Goal: Task Accomplishment & Management: Use online tool/utility

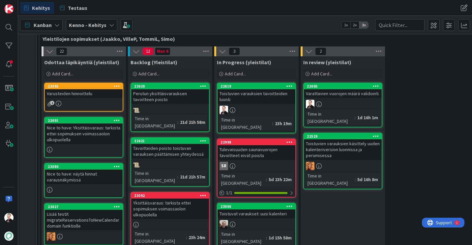
scroll to position [132, 0]
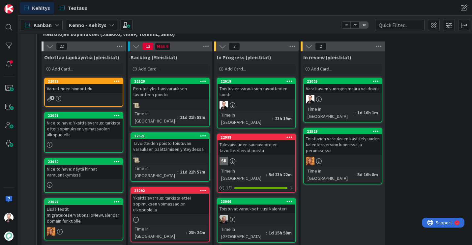
click at [83, 88] on div "Varusteiden hinnoittelu" at bounding box center [84, 88] width 78 height 9
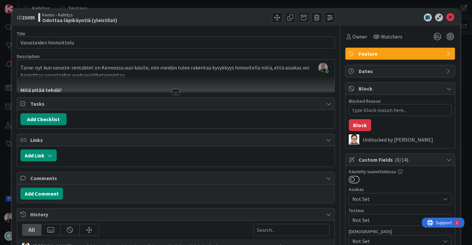
click at [173, 93] on div at bounding box center [175, 91] width 7 height 5
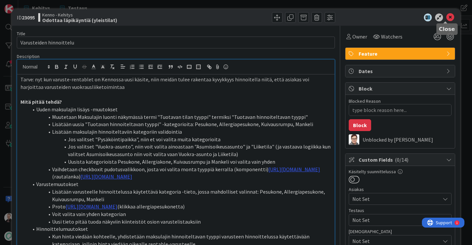
click at [447, 15] on icon at bounding box center [451, 18] width 8 height 8
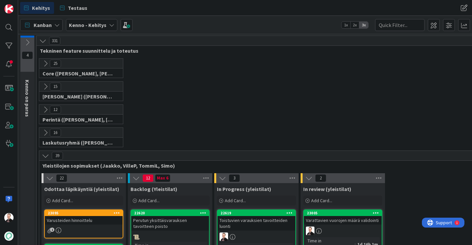
scroll to position [99, 0]
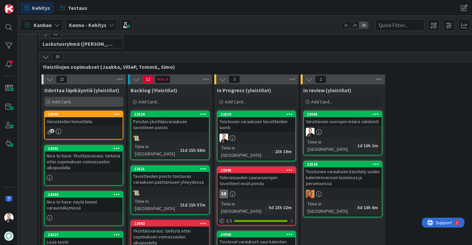
click at [68, 104] on span "Add Card..." at bounding box center [62, 102] width 21 height 6
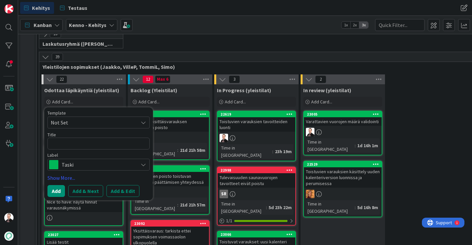
type textarea "x"
type textarea "toistuvan varauksen tavoitteiden massaluonti sopimuksen luonnissa"
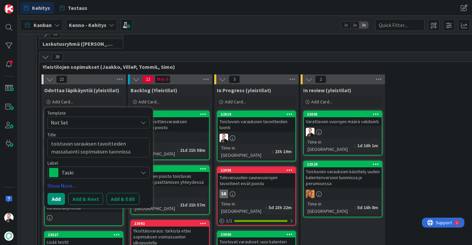
click at [53, 143] on textarea "toistuvan varauksen tavoitteiden massaluonti sopimuksen luonnissa" at bounding box center [99, 148] width 102 height 20
type textarea "x"
type textarea "oistuvan varauksen tavoitteiden massaluonti sopimuksen luonnissa"
type textarea "x"
type textarea "Toistuvan varauksen tavoitteiden massaluonti sopimuksen luonnissa"
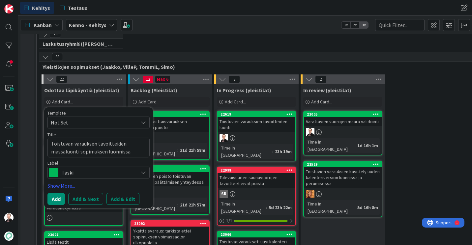
type textarea "x"
type textarea "Toistuvan varauksen tavoitteiden massaluonti sopimuksen luonnissa"
click at [57, 199] on button "Add" at bounding box center [56, 199] width 17 height 12
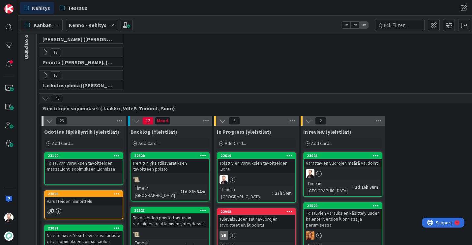
scroll to position [132, 0]
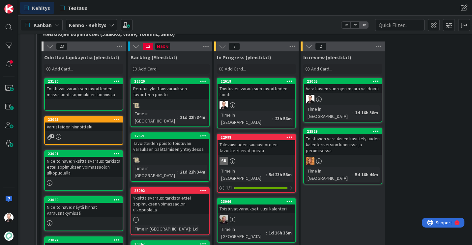
click at [246, 95] on div "Toistuvien varauksien tavoitteiden luonti" at bounding box center [257, 91] width 78 height 15
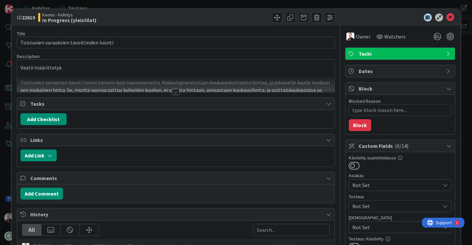
click at [172, 91] on div at bounding box center [175, 91] width 7 height 5
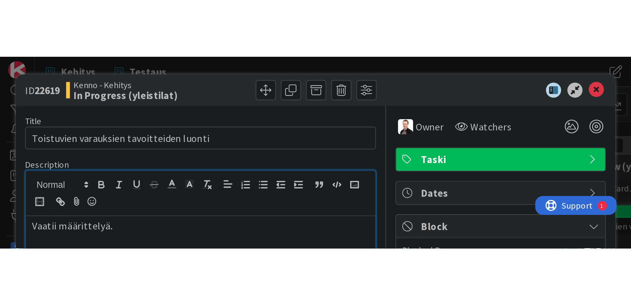
scroll to position [132, 0]
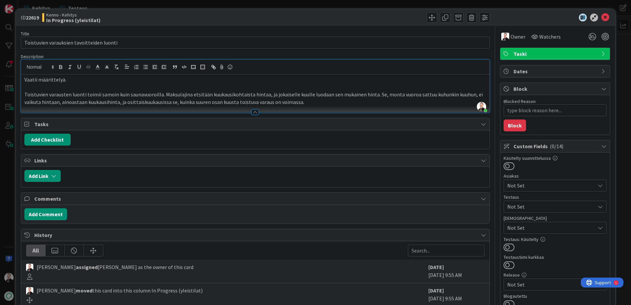
type textarea "x"
